Goal: Information Seeking & Learning: Learn about a topic

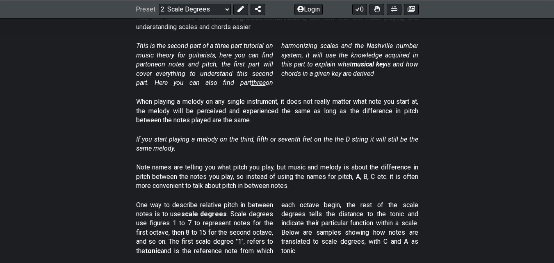
scroll to position [192, 0]
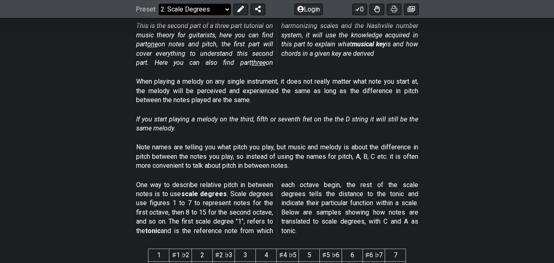
click at [194, 8] on select "Welcome to #fretflip! Initial Preset Custom Preset Minor Pentatonic Major Penta…" at bounding box center [195, 8] width 72 height 11
click at [159, 15] on select "Welcome to #fretflip! Initial Preset Custom Preset Minor Pentatonic Major Penta…" at bounding box center [195, 8] width 72 height 11
select select "/musical-notes-explained"
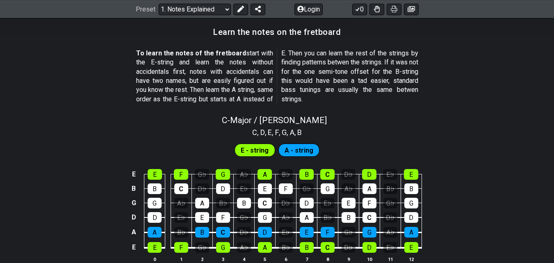
scroll to position [752, 0]
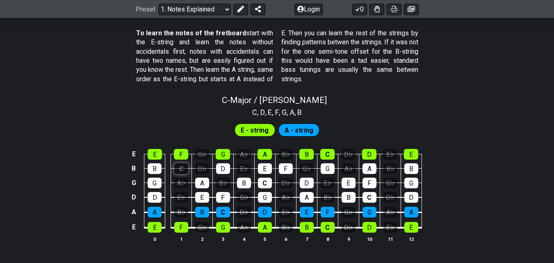
click at [179, 171] on div "C" at bounding box center [181, 168] width 14 height 11
click at [185, 167] on div "C" at bounding box center [181, 168] width 14 height 11
click at [184, 164] on div "C" at bounding box center [181, 168] width 14 height 11
click at [182, 157] on div "F" at bounding box center [181, 154] width 14 height 11
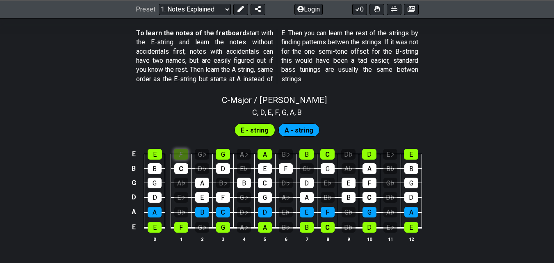
click at [182, 157] on div "F" at bounding box center [181, 154] width 14 height 11
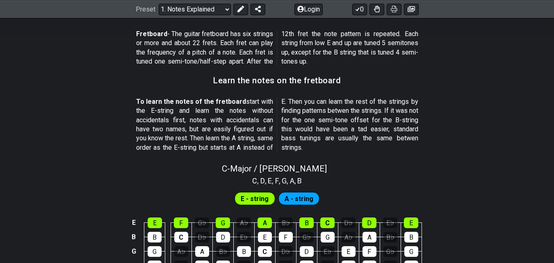
scroll to position [841, 0]
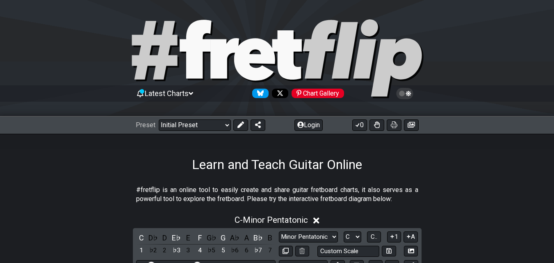
scroll to position [516, 0]
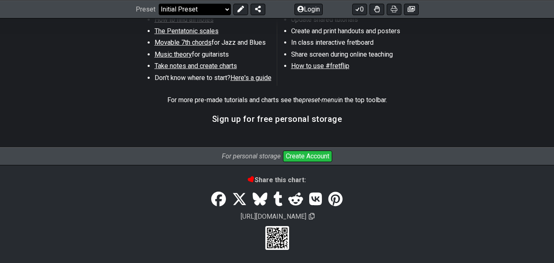
click at [211, 13] on select "Welcome to #fretflip! Initial Preset Custom Preset Minor Pentatonic Major Penta…" at bounding box center [195, 8] width 72 height 11
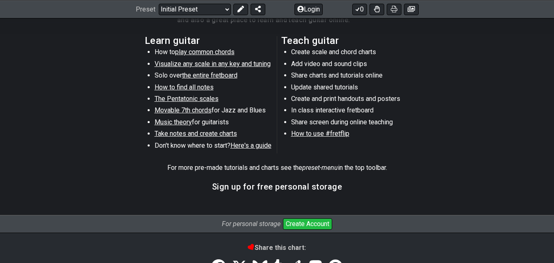
click at [96, 150] on section "Learn guitar How to play common chords Visualize any scale in any key and tunin…" at bounding box center [277, 96] width 554 height 127
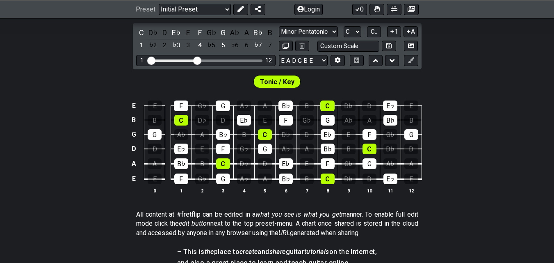
scroll to position [137, 0]
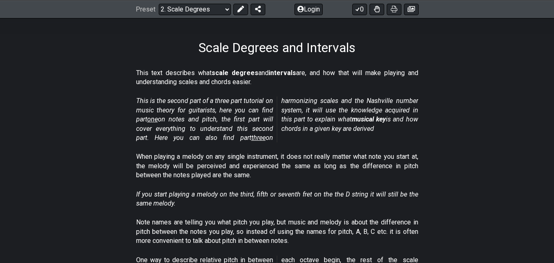
scroll to position [137, 0]
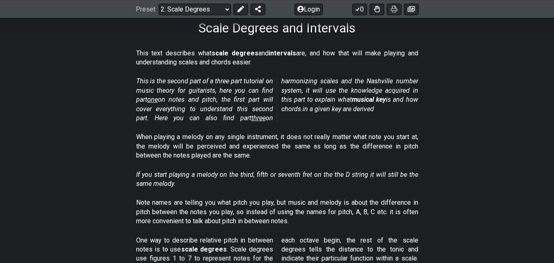
drag, startPoint x: 389, startPoint y: 211, endPoint x: 118, endPoint y: 180, distance: 272.9
click at [118, 180] on section "If you start playing a melody on the third, fifth or seventh fret on the the D …" at bounding box center [277, 181] width 554 height 28
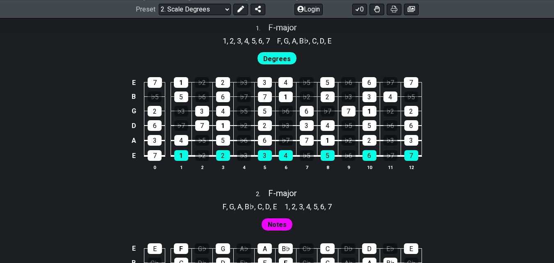
scroll to position [479, 0]
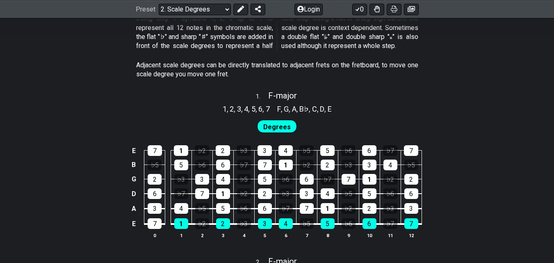
click at [283, 128] on span "Degrees" at bounding box center [276, 127] width 27 height 12
click at [270, 126] on span "Degrees" at bounding box center [276, 127] width 27 height 12
click at [224, 184] on div "4" at bounding box center [223, 179] width 14 height 11
click at [226, 179] on div "4" at bounding box center [223, 179] width 14 height 11
click at [225, 224] on div "2" at bounding box center [223, 223] width 14 height 11
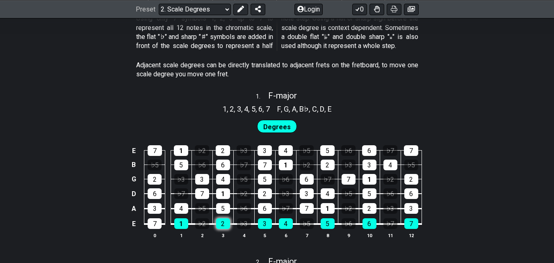
click at [225, 224] on div "2" at bounding box center [223, 223] width 14 height 11
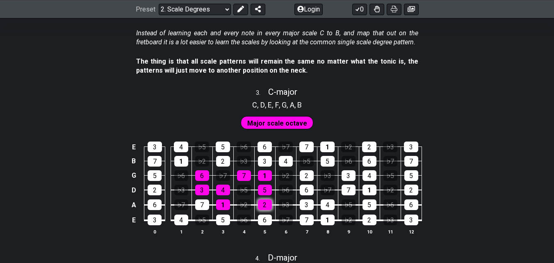
scroll to position [957, 0]
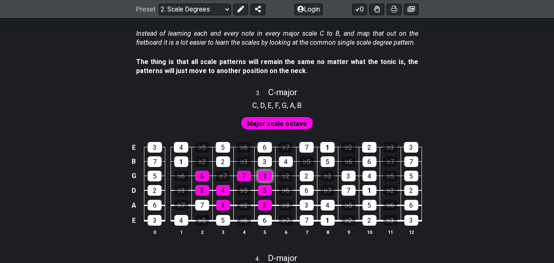
click at [268, 171] on div "1" at bounding box center [265, 176] width 14 height 11
click at [268, 175] on div "1" at bounding box center [265, 176] width 14 height 11
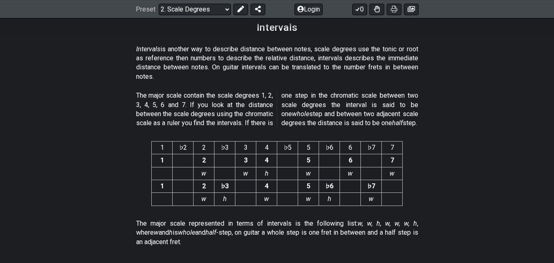
scroll to position [2211, 0]
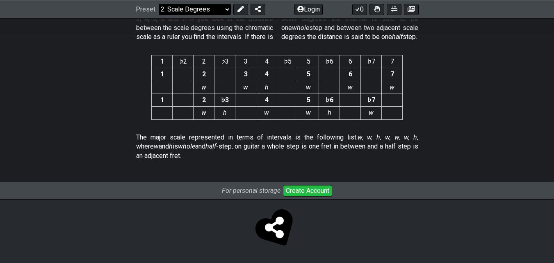
click at [199, 13] on select "Welcome to #fretflip! Initial Preset Custom Preset Minor Pentatonic Major Penta…" at bounding box center [195, 8] width 72 height 11
click at [55, 107] on section "1 ♭2 2 ♭3 3 4 ♭5 5 ♭6 6 ♭7 7 1 2 3 4 5 6 7 w w h w w w 1 2 ♭3 4 5 ♭6 ♭7 w h w w…" at bounding box center [277, 88] width 554 height 81
